Goal: Entertainment & Leisure: Consume media (video, audio)

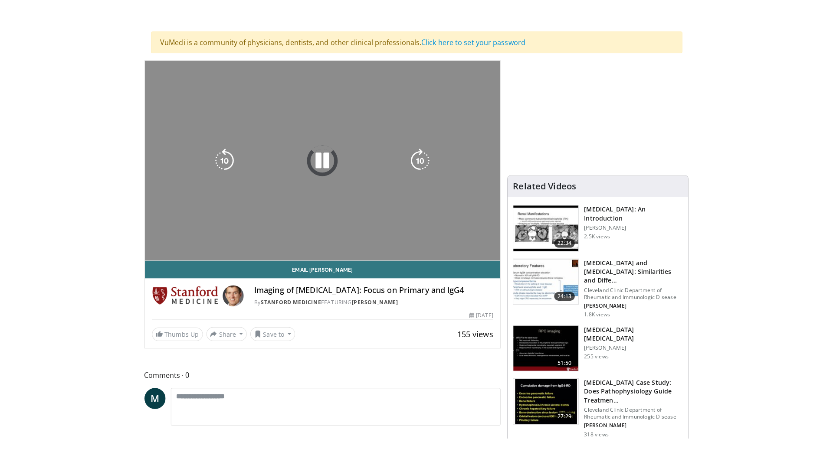
scroll to position [87, 0]
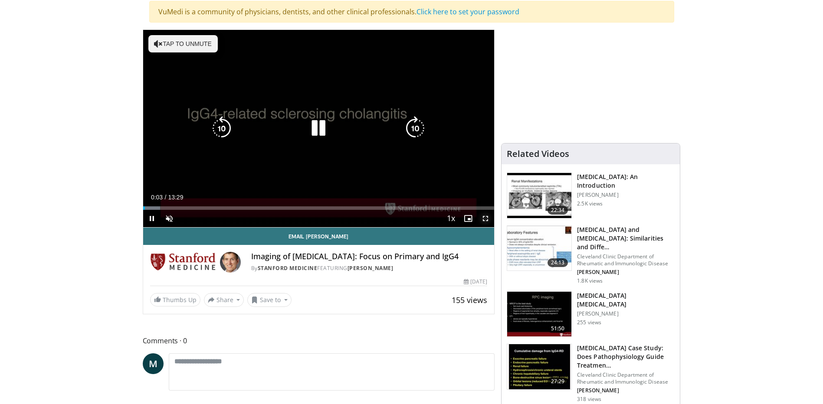
drag, startPoint x: 486, startPoint y: 216, endPoint x: 488, endPoint y: 261, distance: 45.1
click at [486, 216] on span "Video Player" at bounding box center [485, 218] width 17 height 17
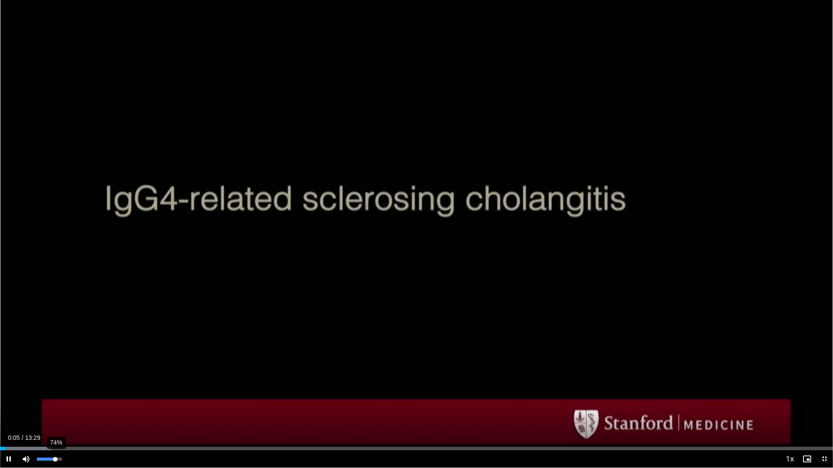
click at [56, 404] on div "74%" at bounding box center [49, 459] width 25 height 3
drag, startPoint x: 56, startPoint y: 458, endPoint x: 71, endPoint y: 458, distance: 15.6
click at [71, 404] on div "Mute 100%" at bounding box center [47, 459] width 61 height 17
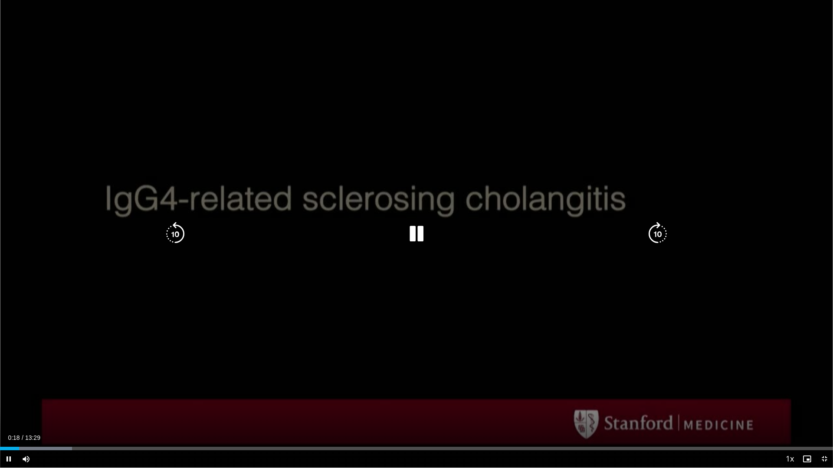
click at [657, 231] on icon "Video Player" at bounding box center [657, 234] width 24 height 24
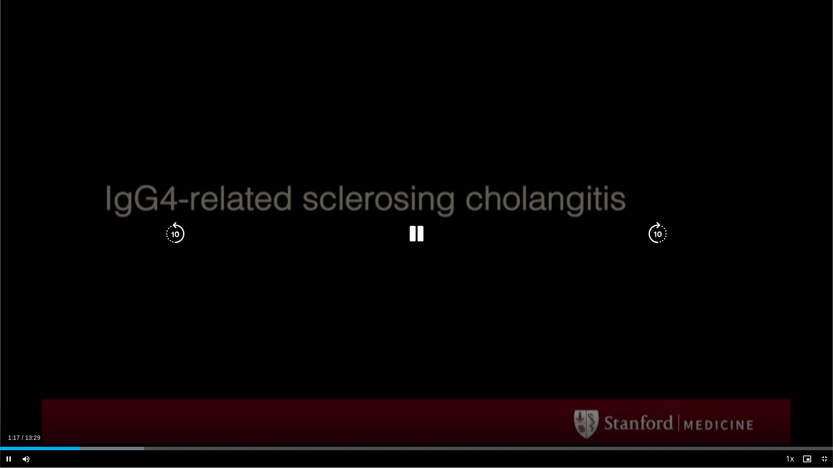
click at [177, 232] on icon "Video Player" at bounding box center [175, 234] width 24 height 24
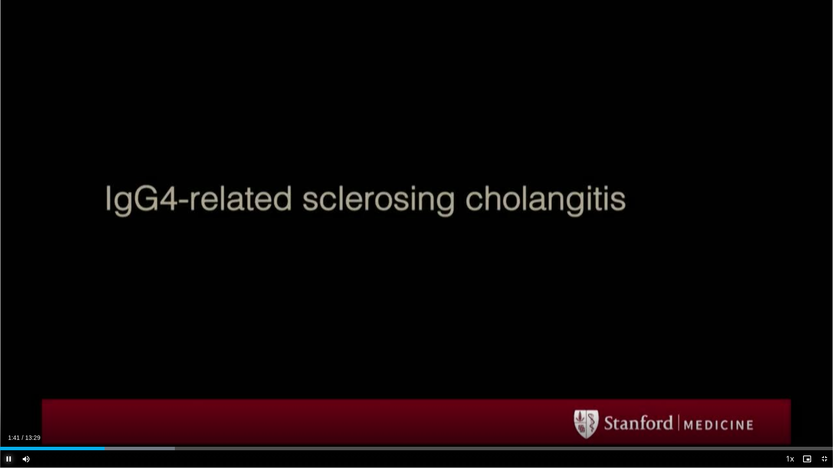
click at [10, 404] on span "Video Player" at bounding box center [8, 459] width 17 height 17
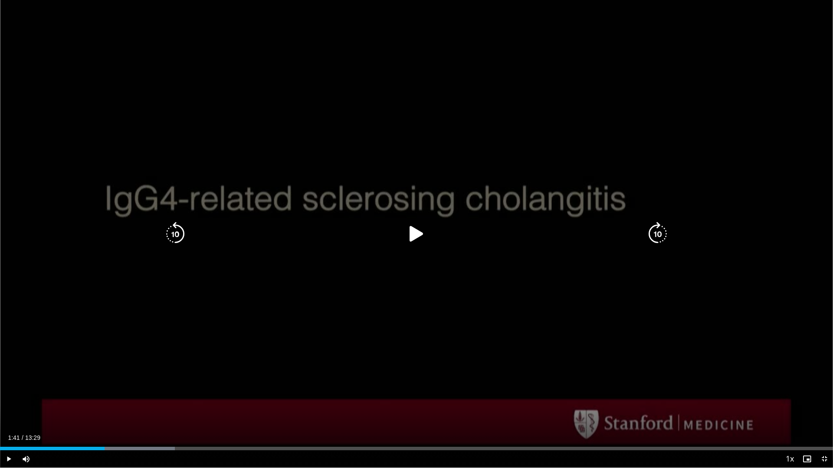
click at [411, 230] on icon "Video Player" at bounding box center [416, 234] width 24 height 24
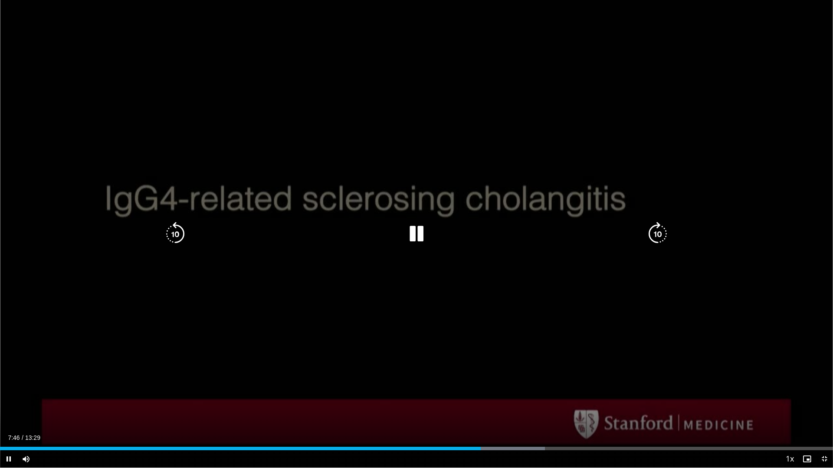
click at [651, 230] on icon "Video Player" at bounding box center [657, 234] width 24 height 24
click at [654, 232] on icon "Video Player" at bounding box center [657, 234] width 24 height 24
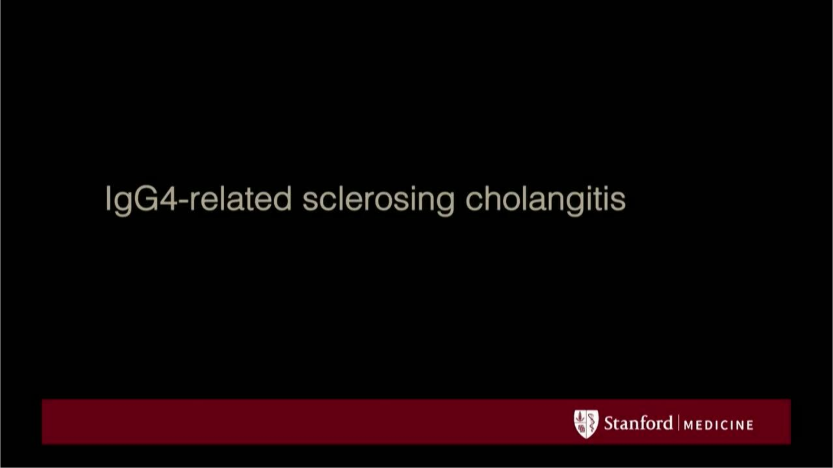
click at [419, 235] on div "40 seconds Tap to unmute" at bounding box center [416, 234] width 833 height 468
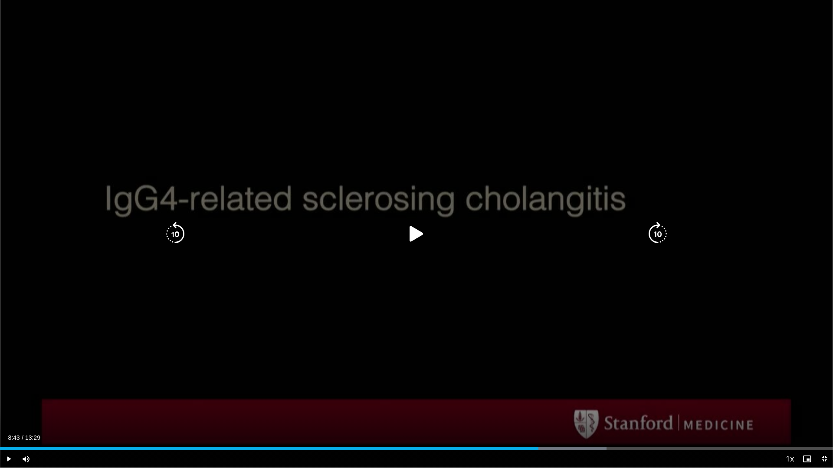
click at [175, 235] on icon "Video Player" at bounding box center [175, 234] width 24 height 24
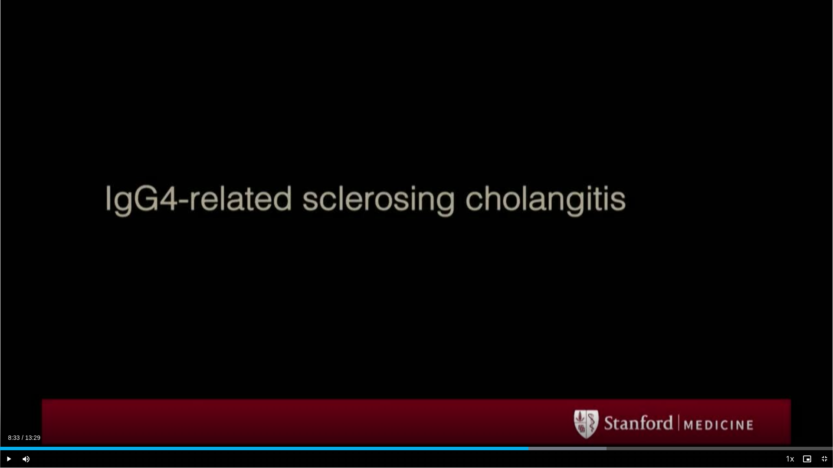
click at [417, 236] on div "10 seconds Tap to unmute" at bounding box center [416, 234] width 833 height 468
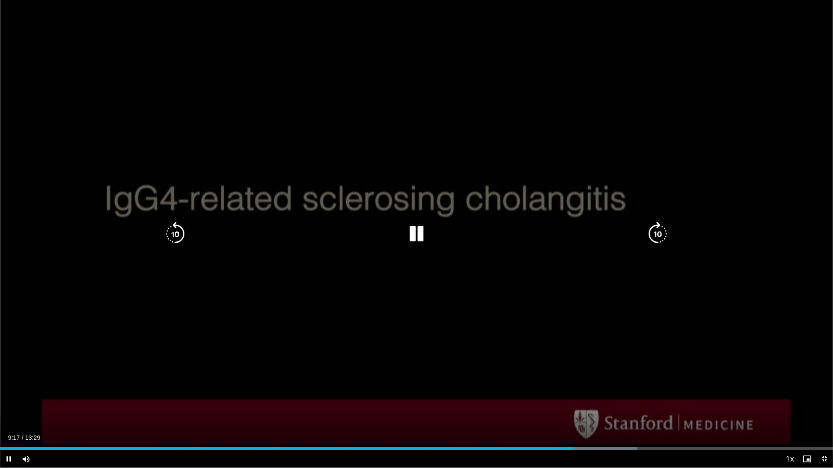
click at [416, 233] on icon "Video Player" at bounding box center [416, 234] width 24 height 24
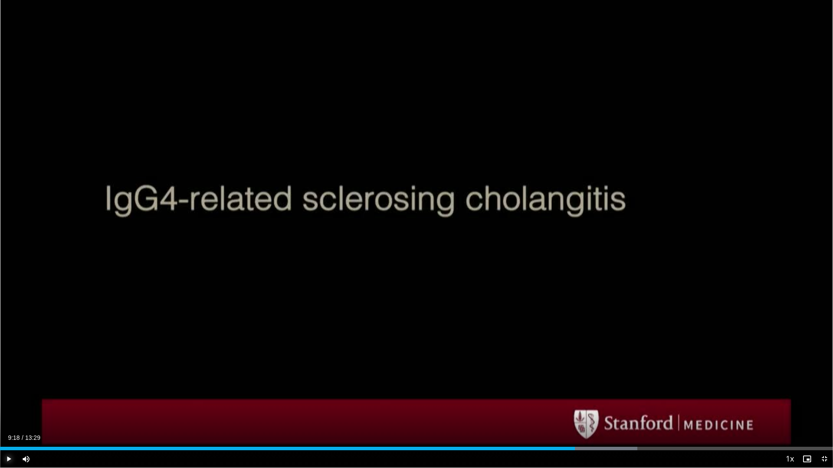
click at [8, 404] on span "Video Player" at bounding box center [8, 459] width 17 height 17
